Goal: Information Seeking & Learning: Learn about a topic

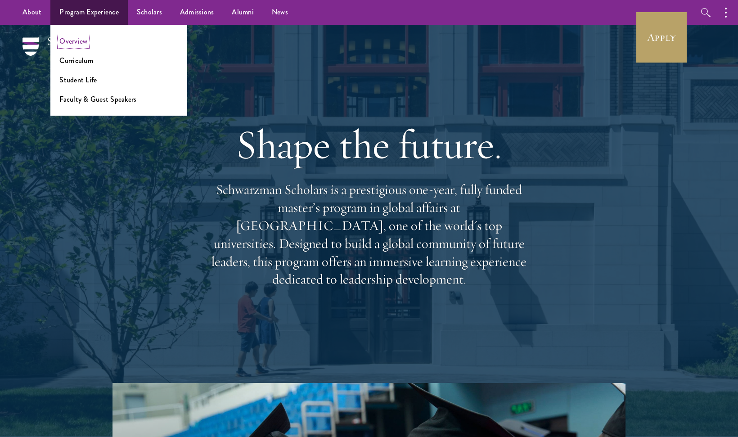
click at [82, 42] on link "Overview" at bounding box center [73, 41] width 28 height 10
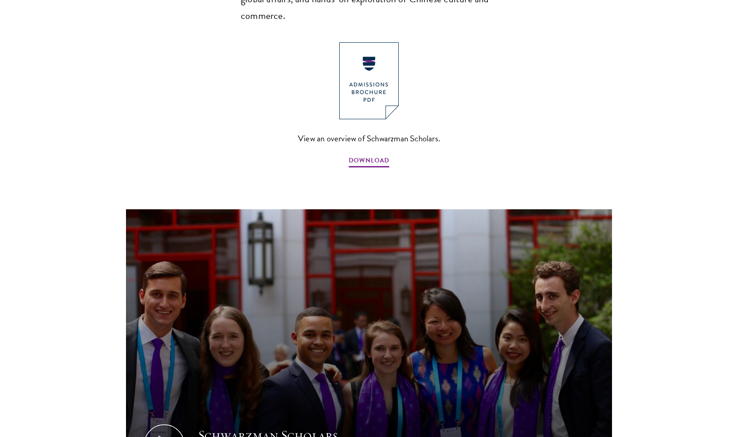
scroll to position [718, 0]
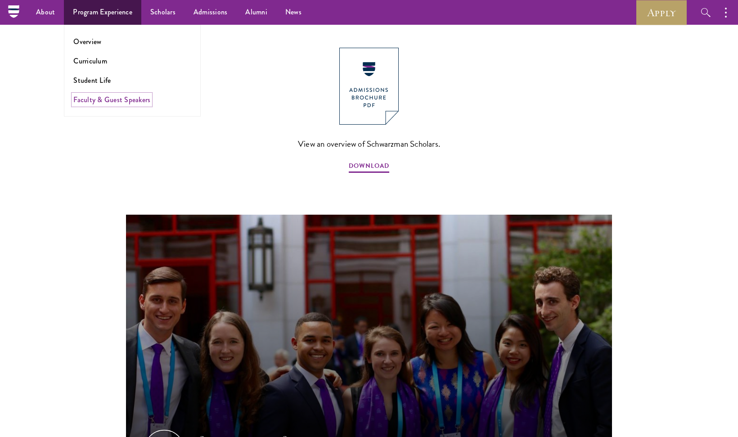
click at [97, 98] on link "Faculty & Guest Speakers" at bounding box center [111, 100] width 77 height 10
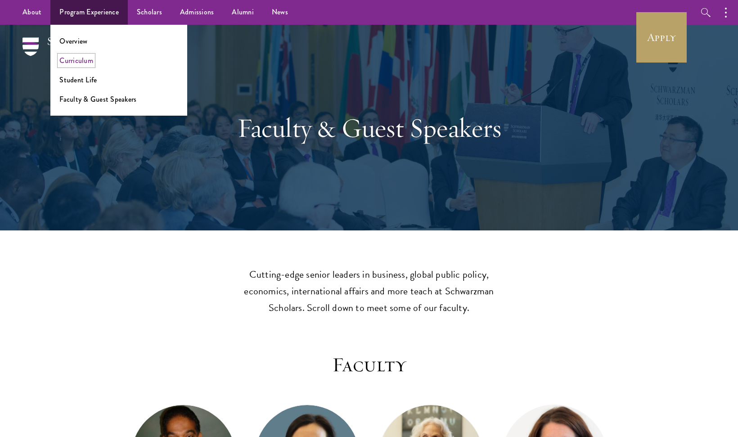
click at [83, 61] on link "Curriculum" at bounding box center [76, 60] width 34 height 10
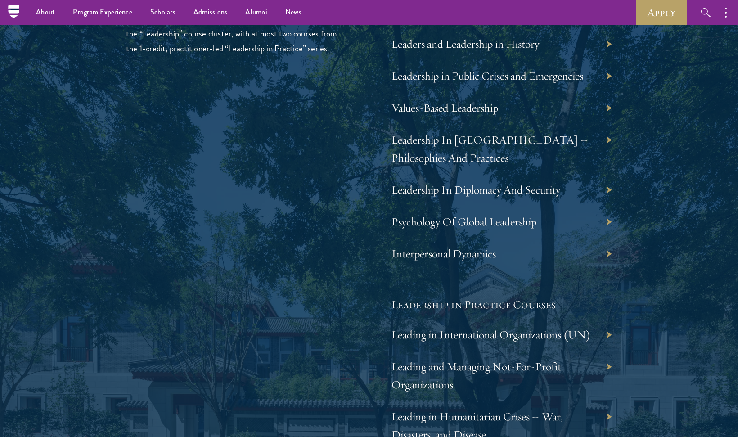
scroll to position [1486, 0]
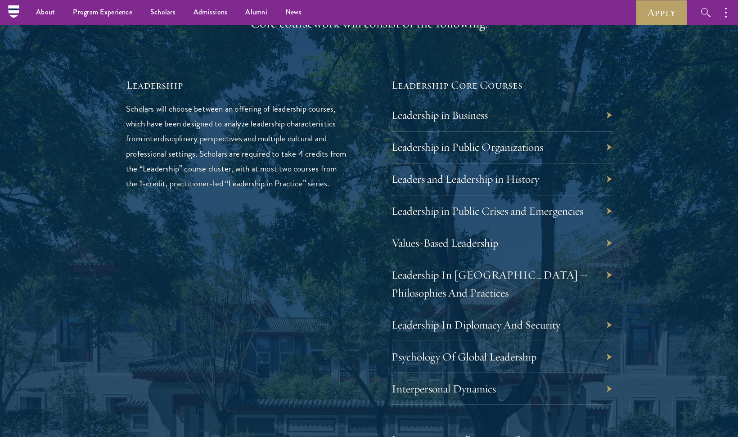
click at [607, 117] on div "Leadership in Business" at bounding box center [502, 116] width 221 height 32
click at [608, 114] on div "Leadership in Business" at bounding box center [502, 116] width 221 height 32
click at [609, 148] on div "Leadership in Public Organizations" at bounding box center [502, 147] width 221 height 32
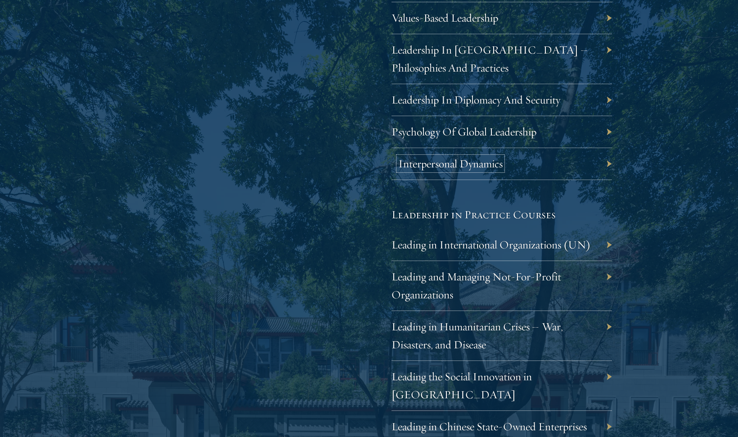
click at [474, 168] on link "Interpersonal Dynamics" at bounding box center [451, 164] width 104 height 14
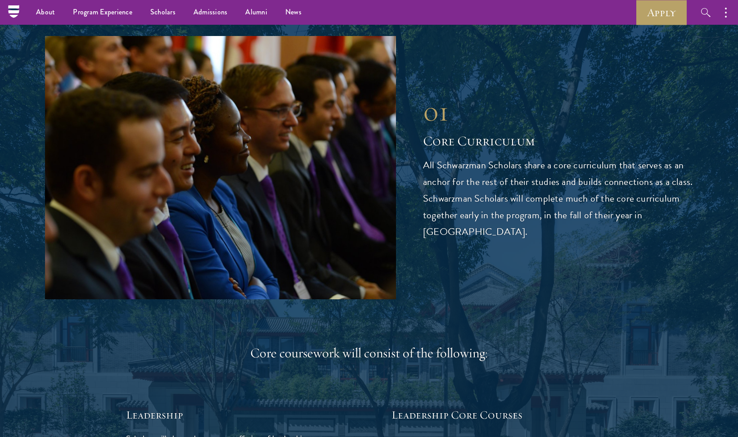
scroll to position [0, 0]
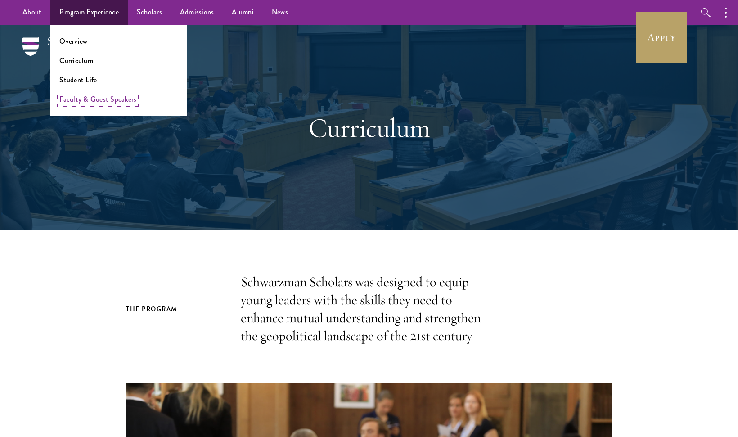
click at [81, 98] on link "Faculty & Guest Speakers" at bounding box center [97, 99] width 77 height 10
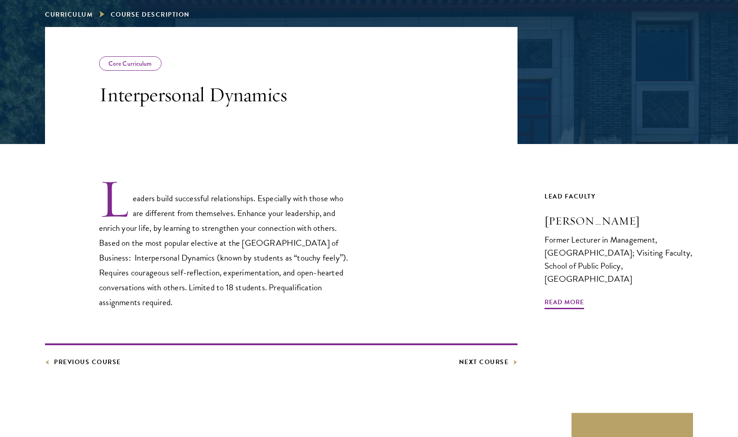
scroll to position [180, 0]
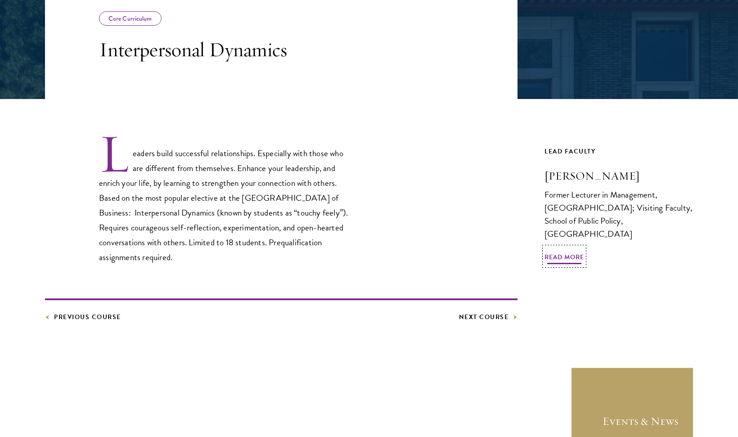
click at [553, 254] on span "Read More" at bounding box center [565, 259] width 40 height 14
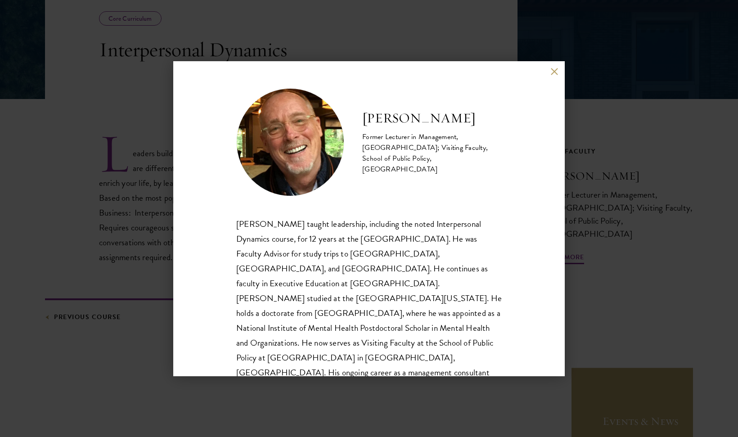
click at [553, 74] on button at bounding box center [555, 72] width 8 height 8
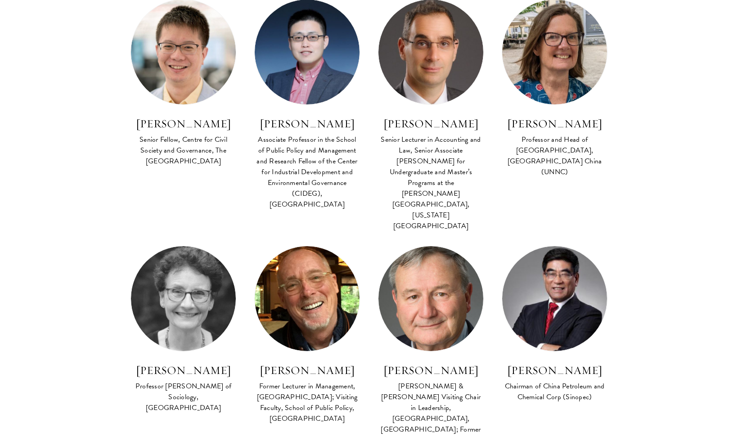
scroll to position [901, 0]
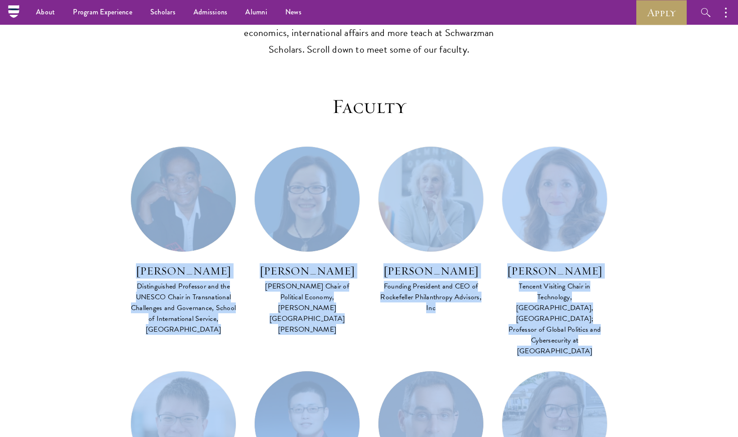
drag, startPoint x: 741, startPoint y: 92, endPoint x: 440, endPoint y: 113, distance: 302.0
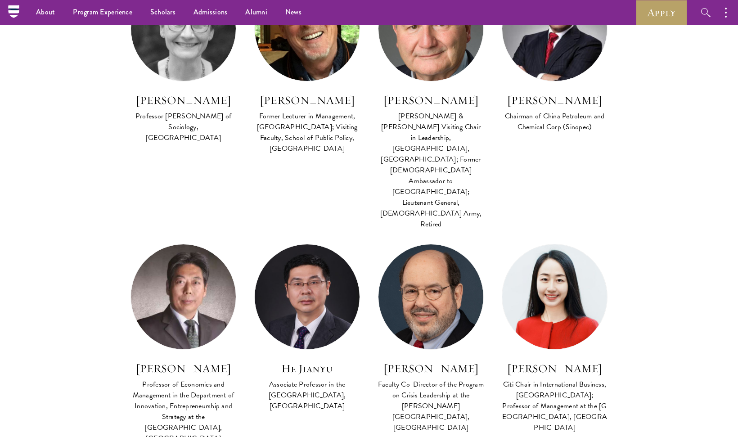
scroll to position [483, 0]
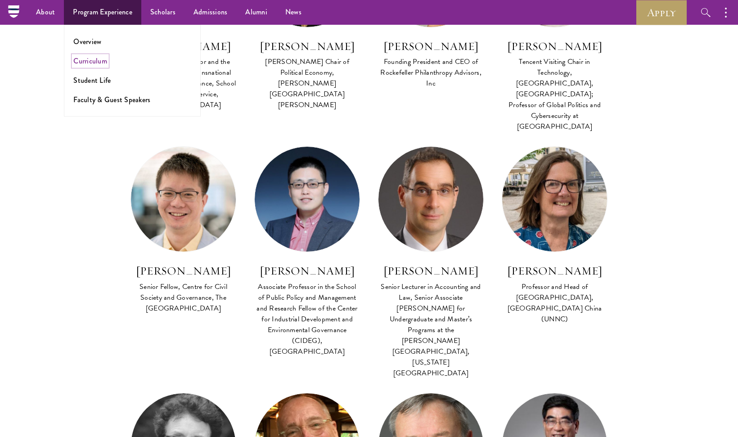
click at [86, 63] on link "Curriculum" at bounding box center [90, 61] width 34 height 10
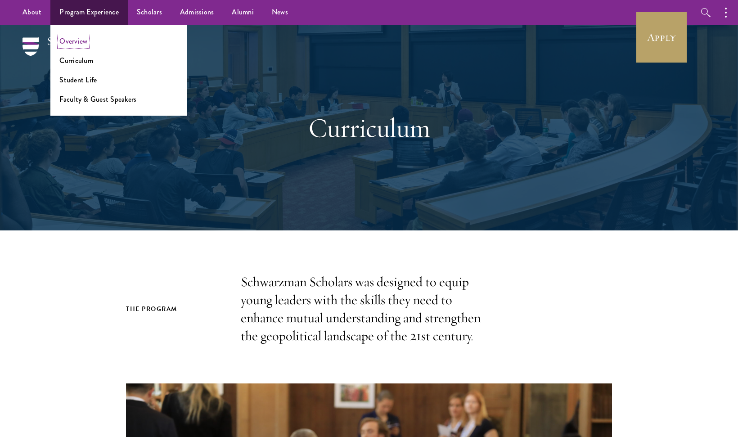
click at [69, 44] on link "Overview" at bounding box center [73, 41] width 28 height 10
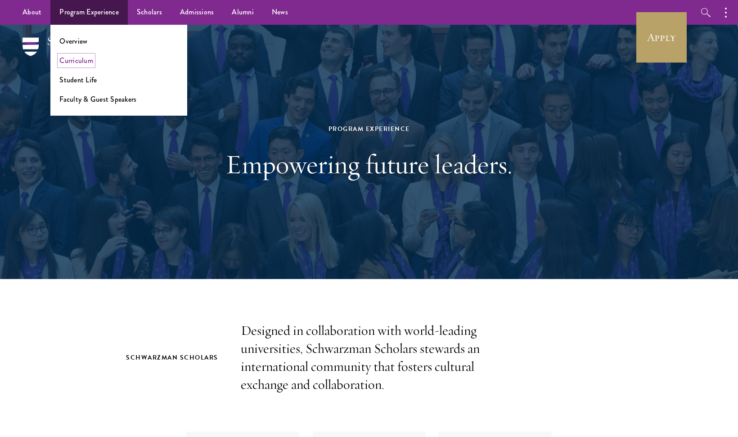
click at [78, 59] on link "Curriculum" at bounding box center [76, 60] width 34 height 10
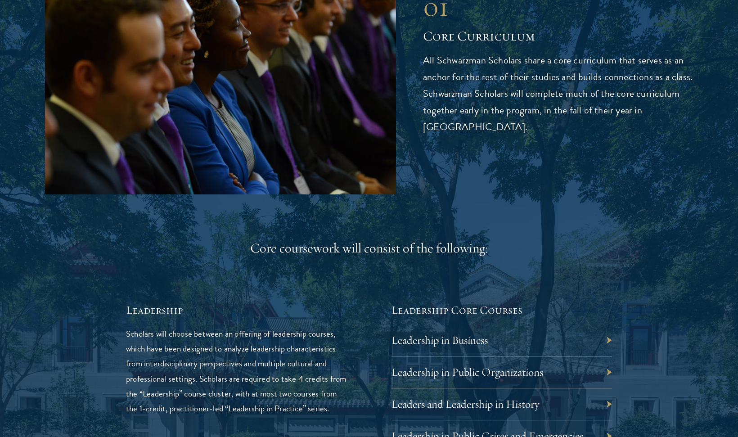
scroll to position [1486, 0]
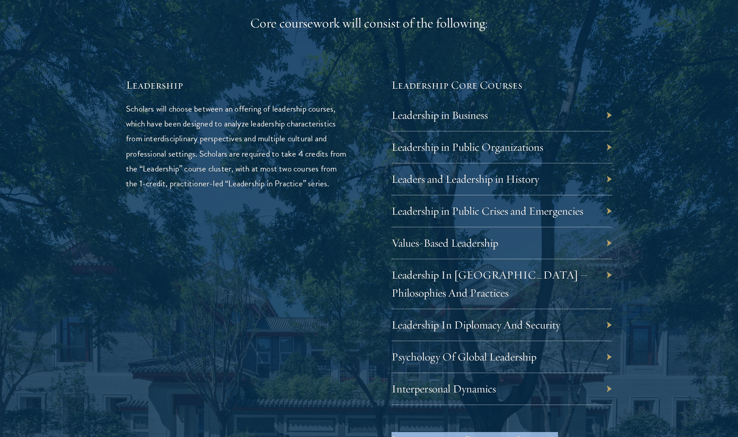
drag, startPoint x: 738, startPoint y: 131, endPoint x: 734, endPoint y: 280, distance: 148.7
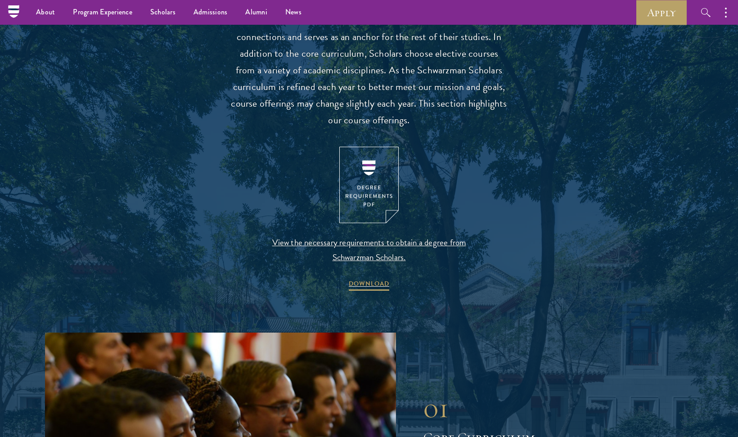
scroll to position [0, 0]
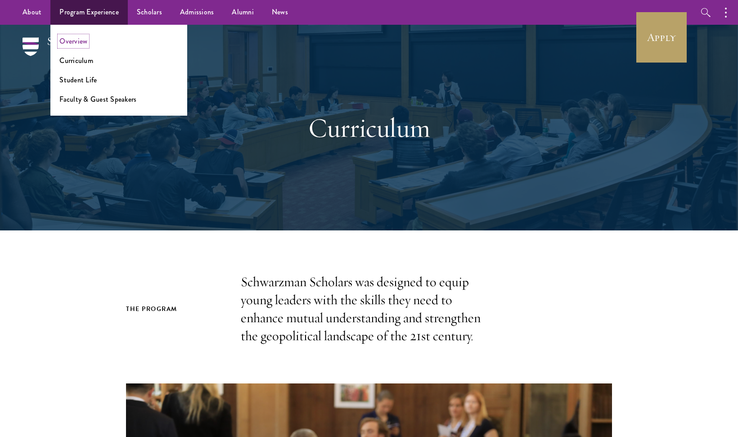
click at [80, 44] on link "Overview" at bounding box center [73, 41] width 28 height 10
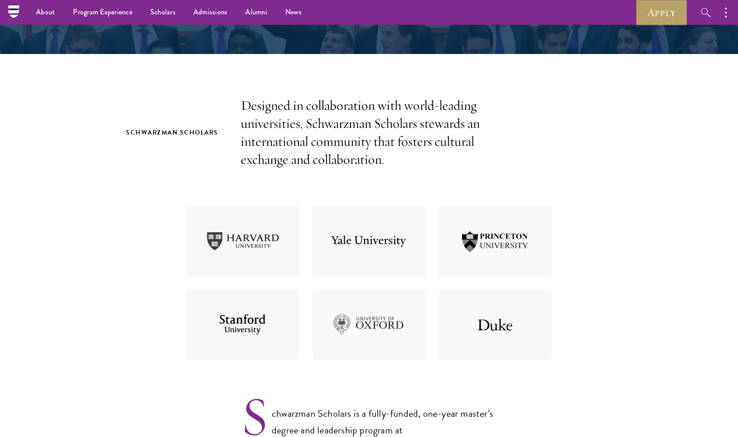
scroll to position [450, 0]
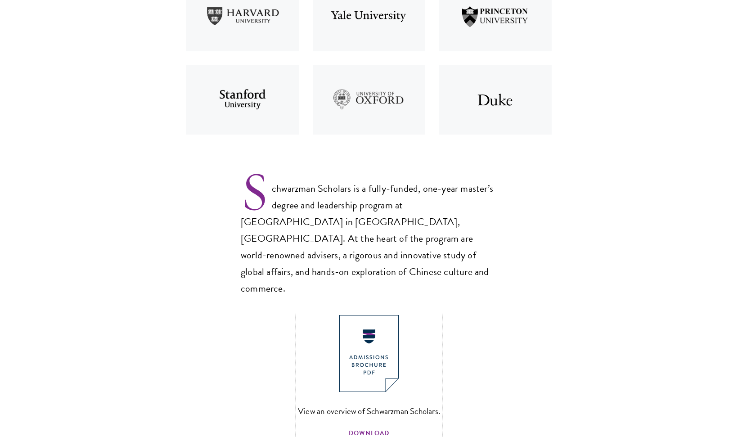
click at [378, 334] on img at bounding box center [369, 353] width 59 height 77
